Goal: Task Accomplishment & Management: Manage account settings

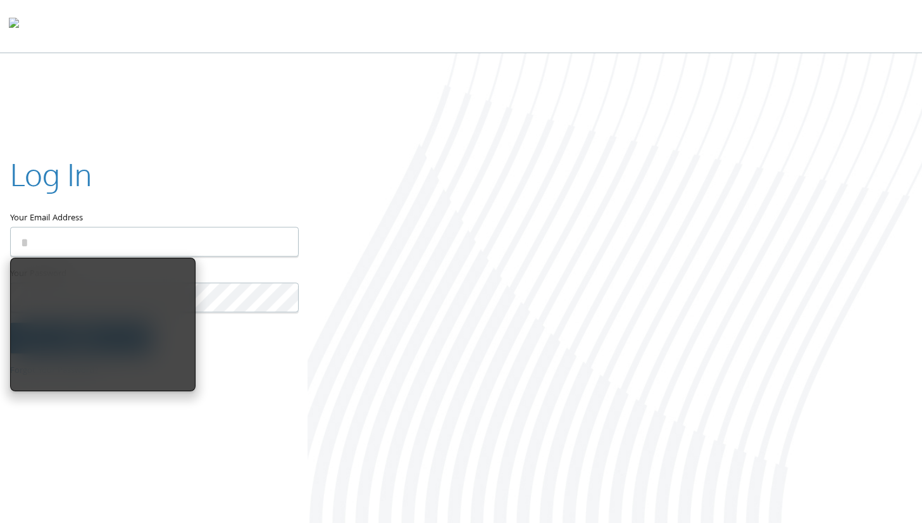
type input "**********"
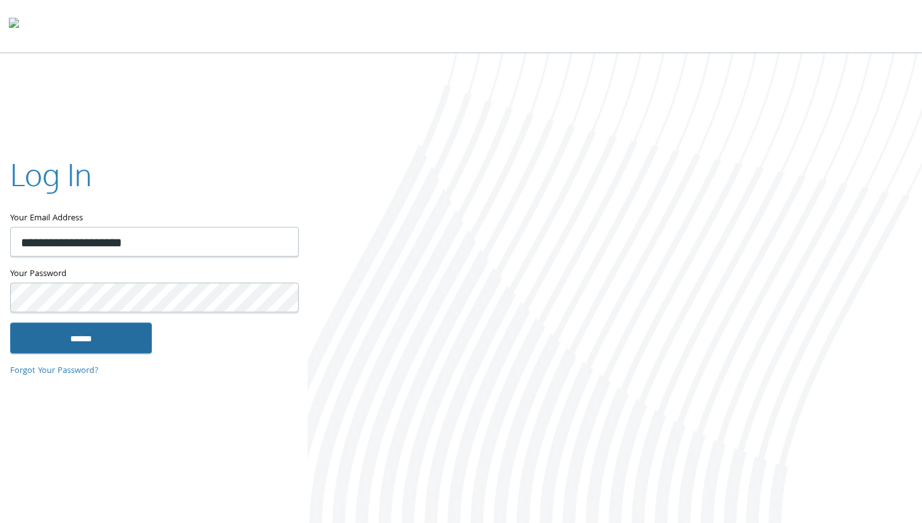
click at [57, 346] on input "******" at bounding box center [81, 338] width 142 height 30
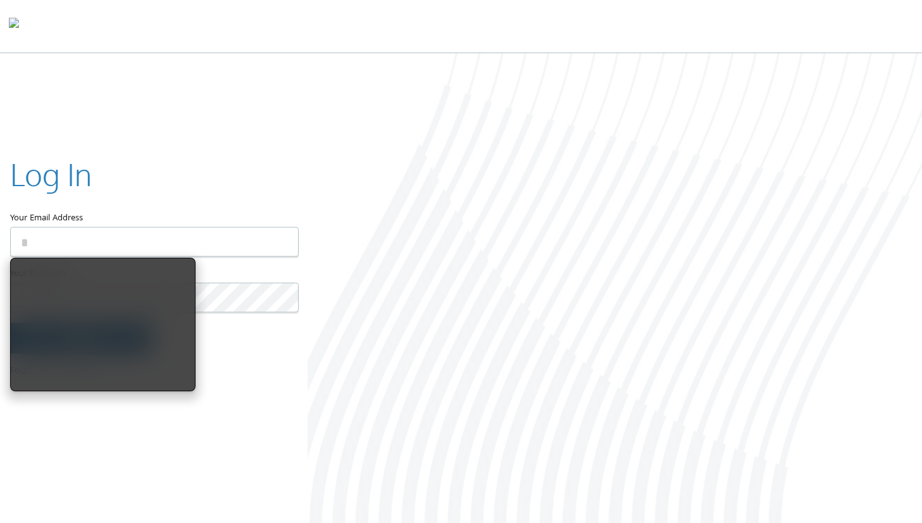
type input "**********"
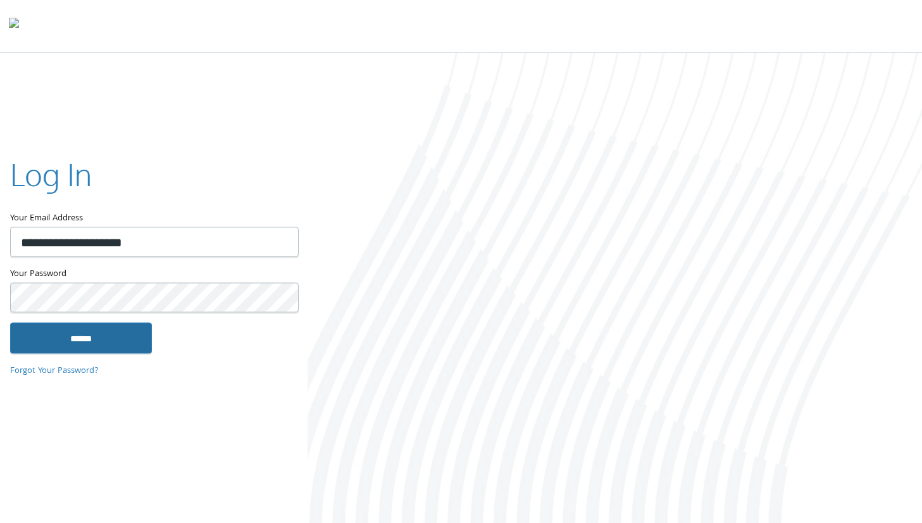
click at [109, 329] on input "******" at bounding box center [81, 338] width 142 height 30
